Goal: Information Seeking & Learning: Learn about a topic

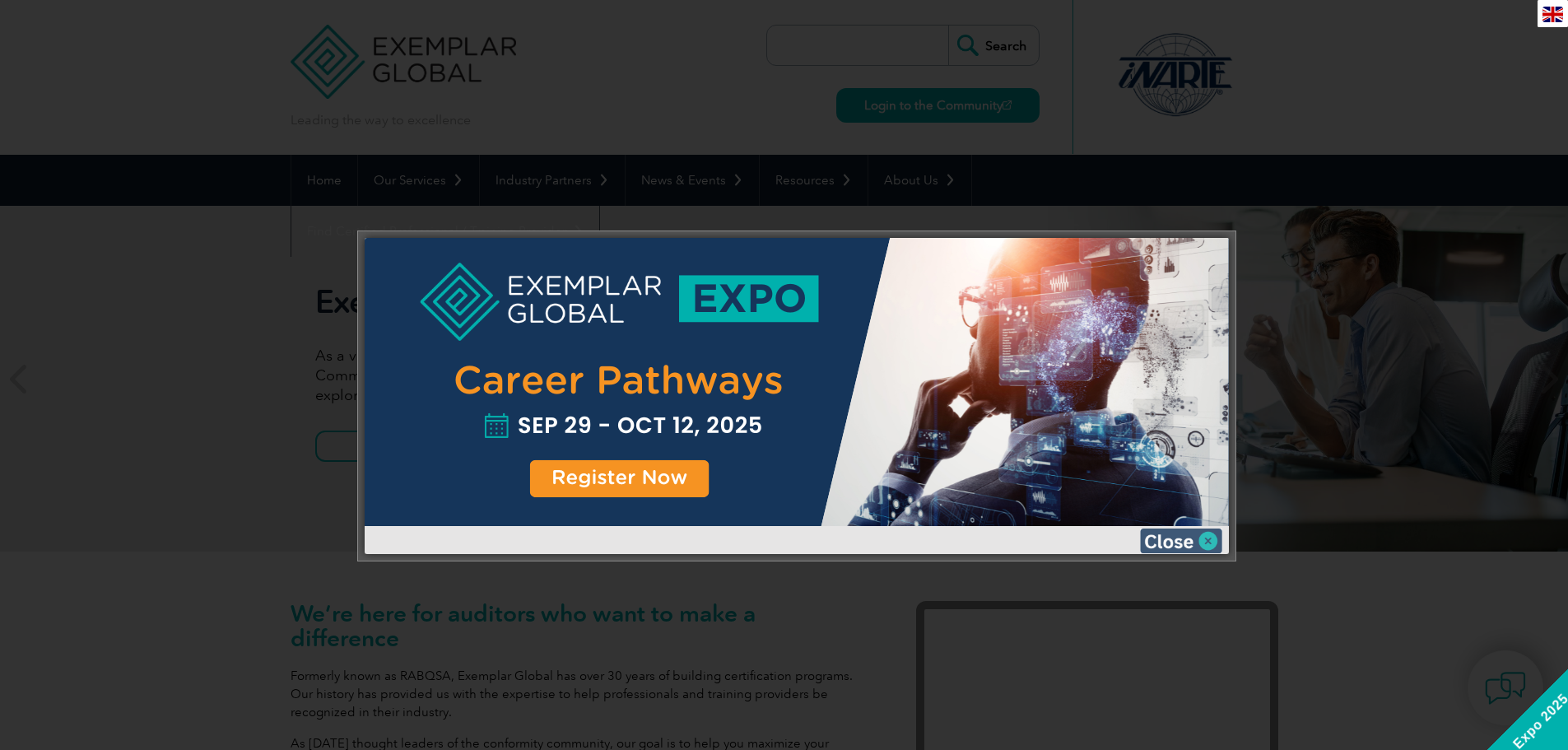
click at [1178, 541] on img at bounding box center [1181, 541] width 82 height 25
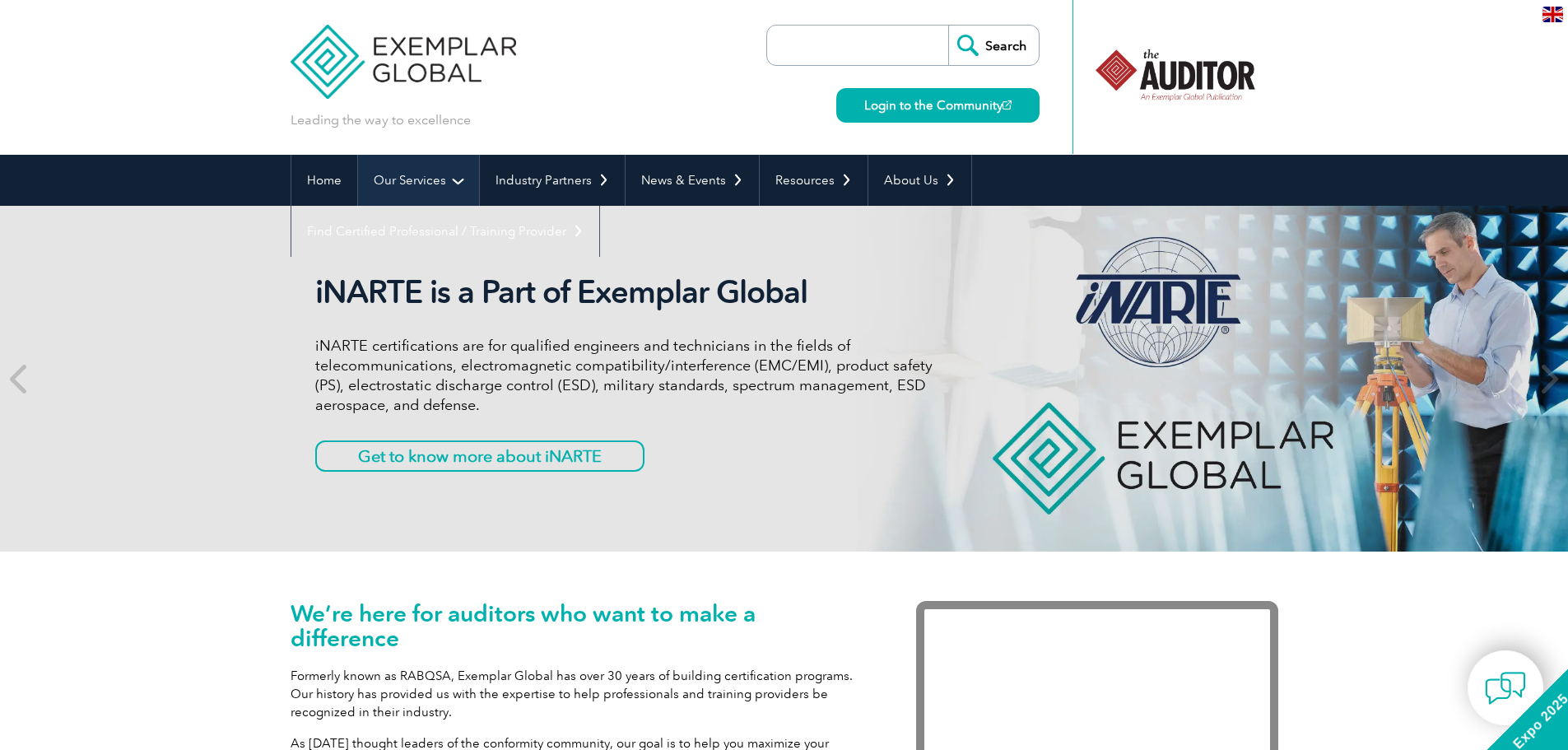
click at [407, 178] on link "Our Services" at bounding box center [418, 180] width 121 height 51
click at [409, 179] on link "Our Services" at bounding box center [418, 180] width 121 height 51
click at [454, 179] on link "Our Services" at bounding box center [418, 180] width 121 height 51
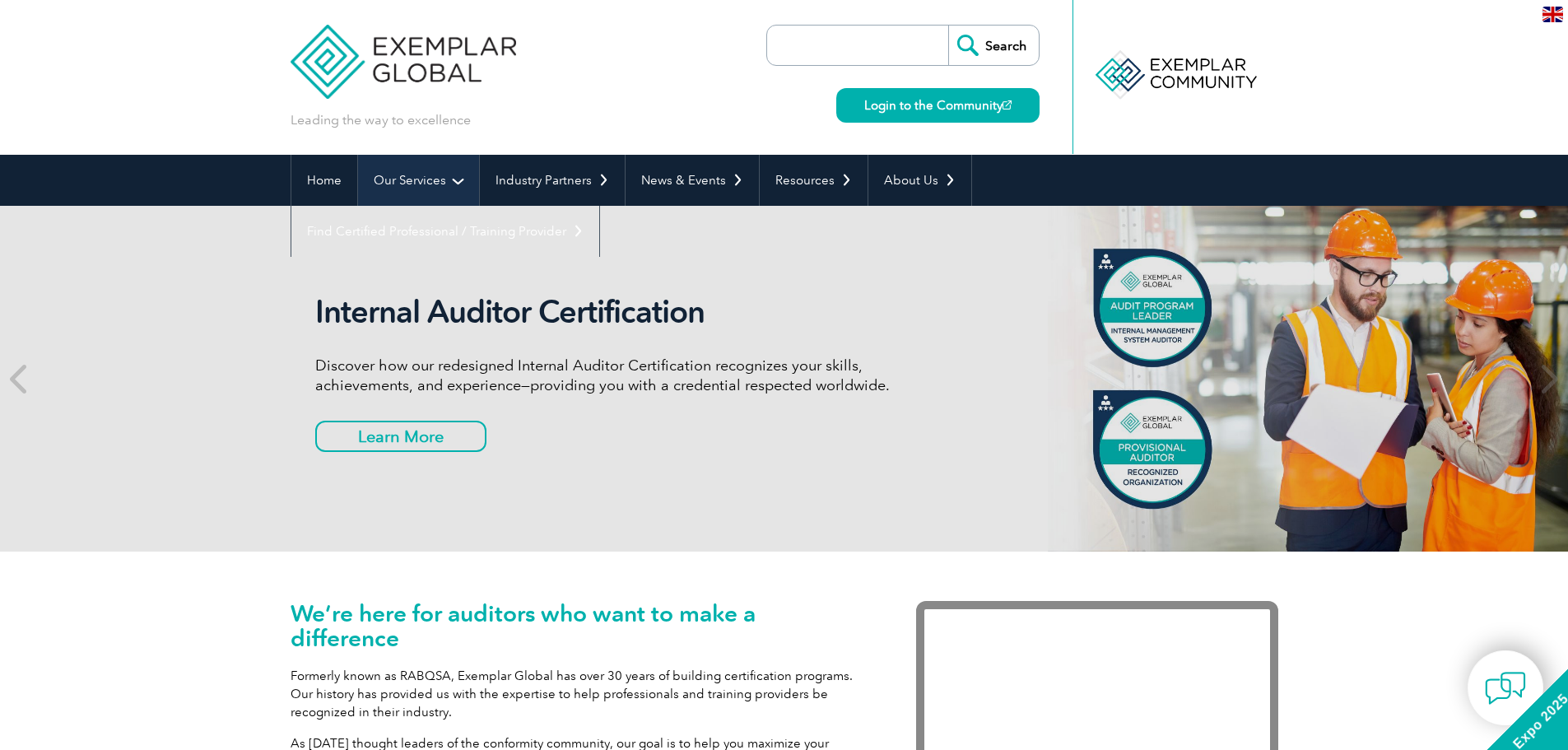
click at [456, 181] on link "Our Services" at bounding box center [418, 180] width 121 height 51
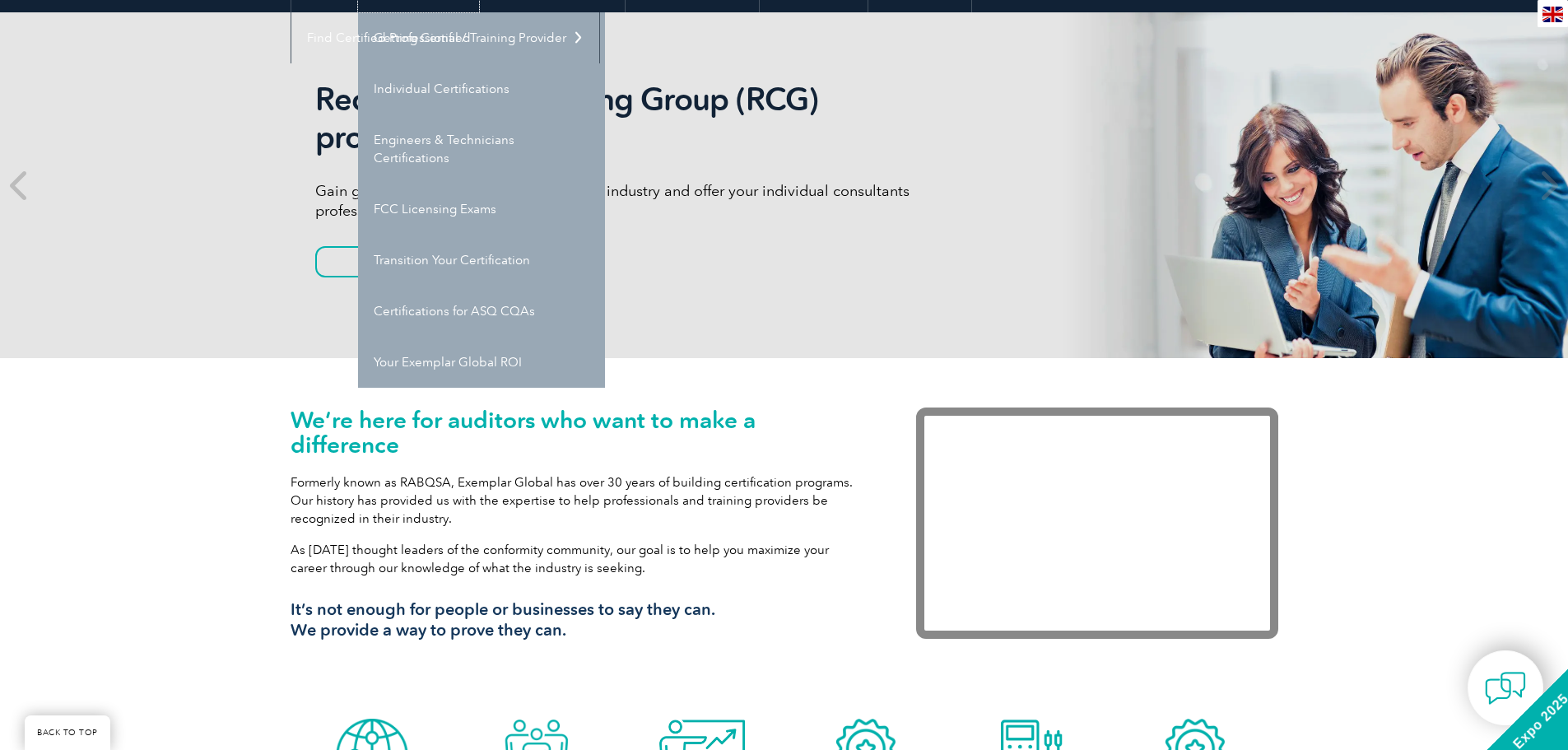
scroll to position [165, 0]
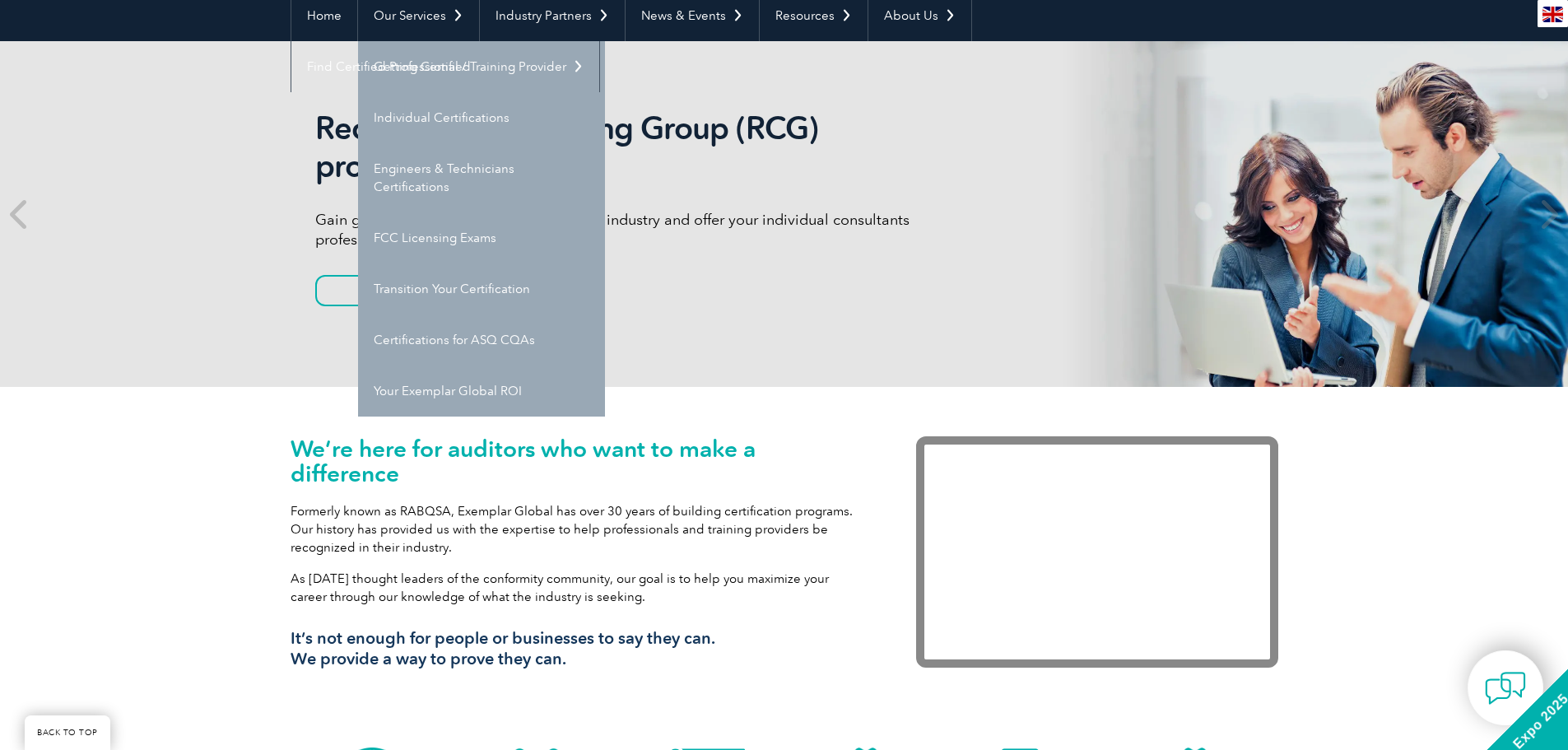
click at [419, 65] on link "Getting Certified" at bounding box center [481, 67] width 247 height 51
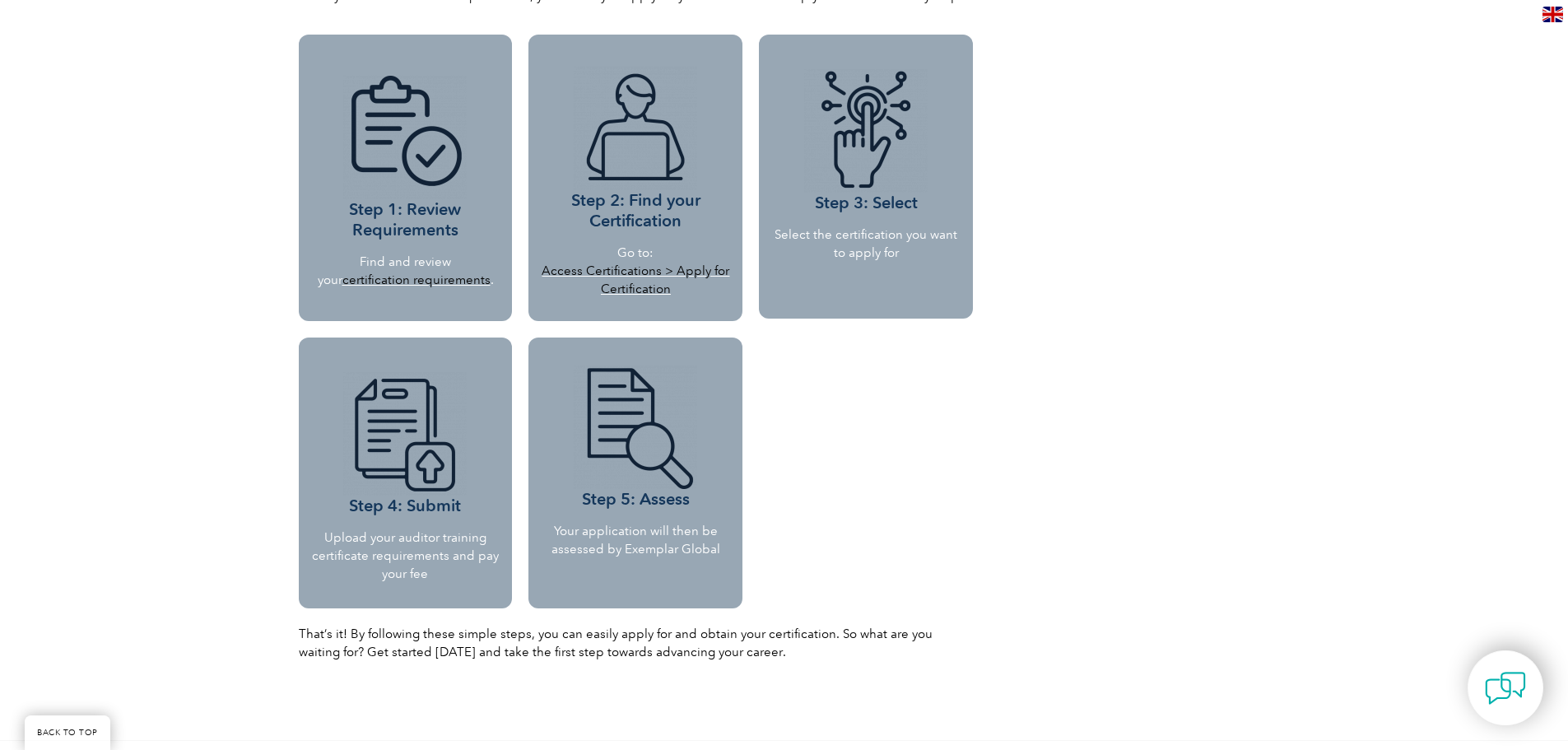
scroll to position [1482, 0]
click at [392, 277] on link "certification requirements" at bounding box center [416, 278] width 148 height 15
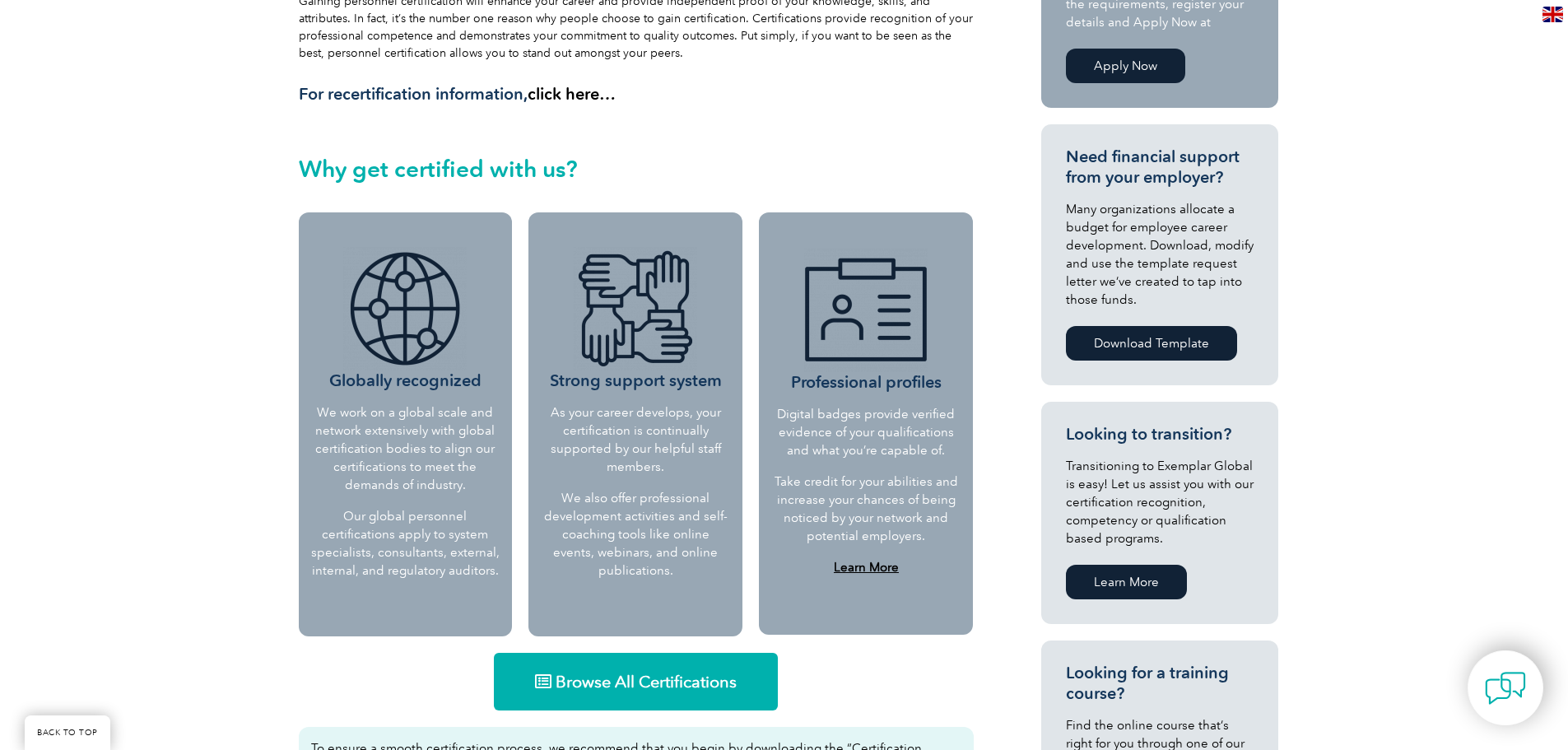
scroll to position [494, 0]
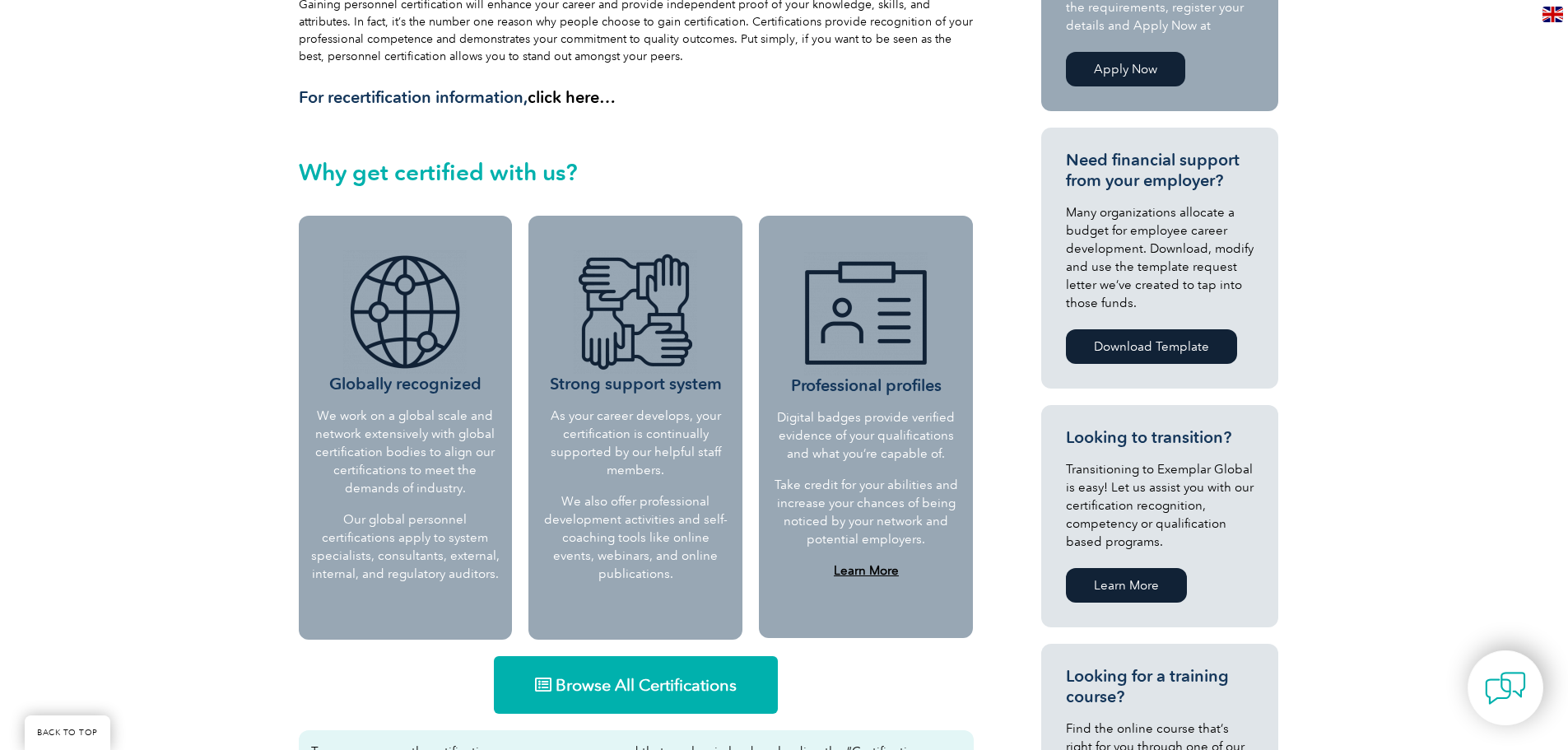
click at [652, 678] on span "Browse All Certifications" at bounding box center [647, 684] width 181 height 16
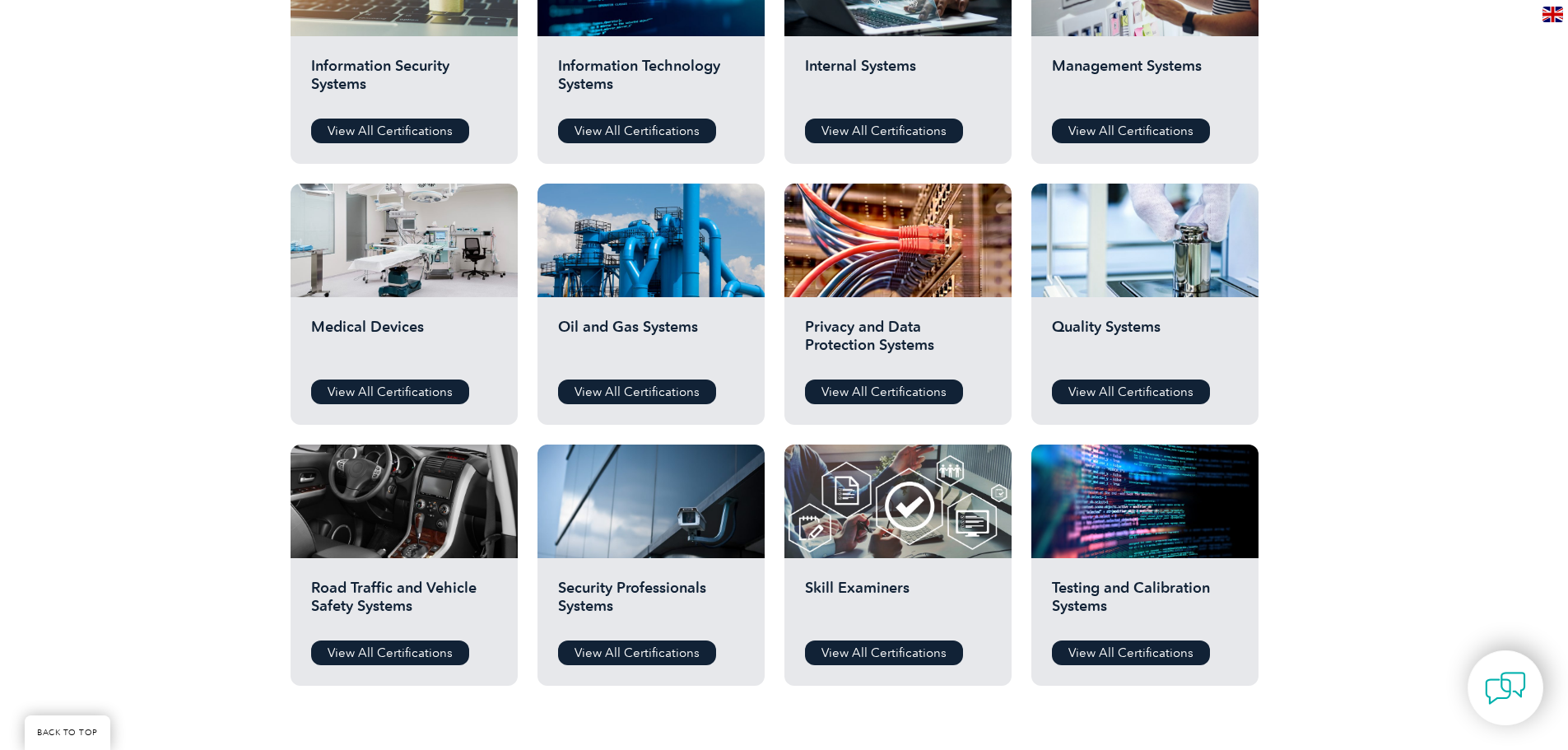
scroll to position [988, 0]
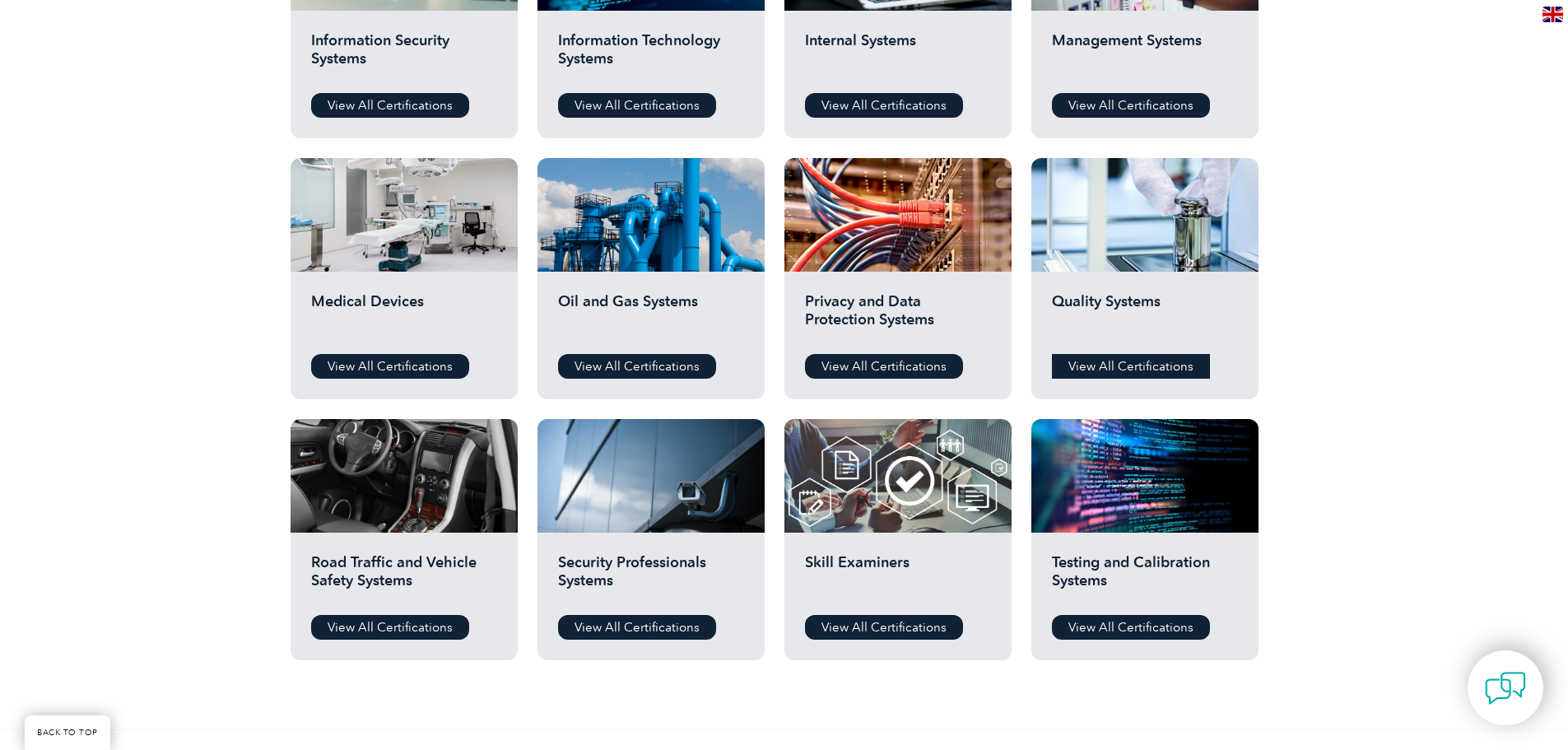
click at [1156, 361] on link "View All Certifications" at bounding box center [1131, 366] width 158 height 25
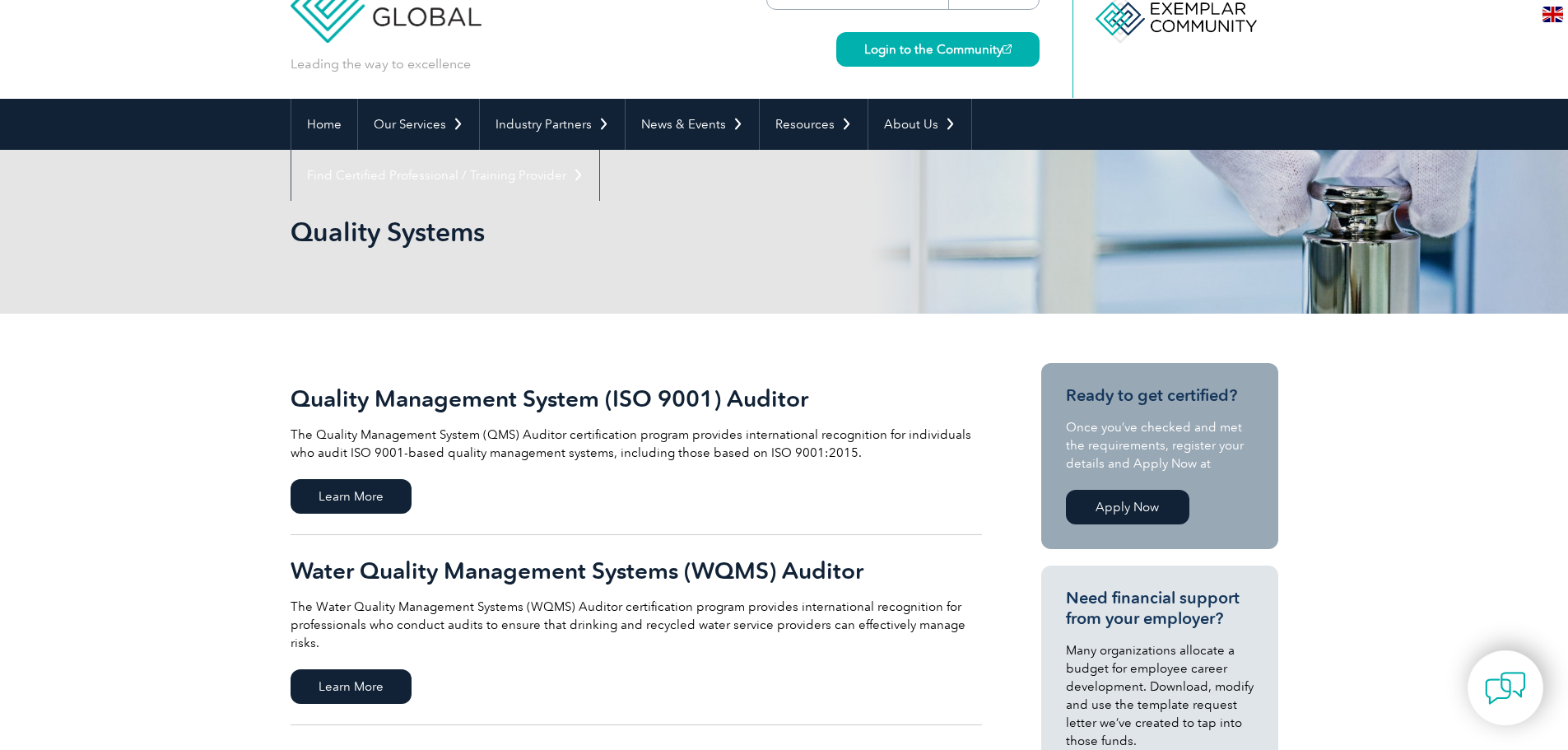
scroll to position [82, 0]
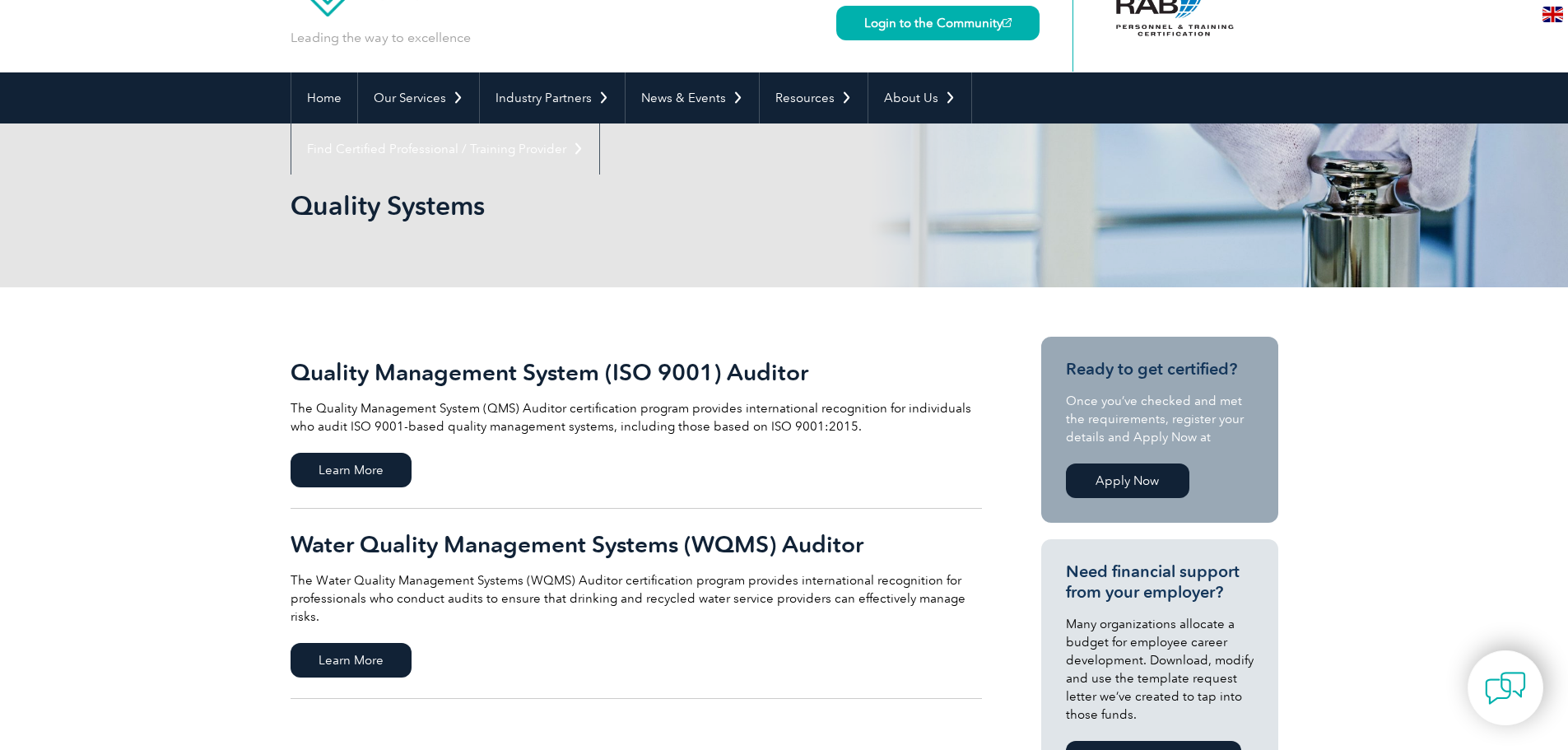
click at [1101, 487] on link "Apply Now" at bounding box center [1127, 481] width 124 height 34
